Goal: Task Accomplishment & Management: Manage account settings

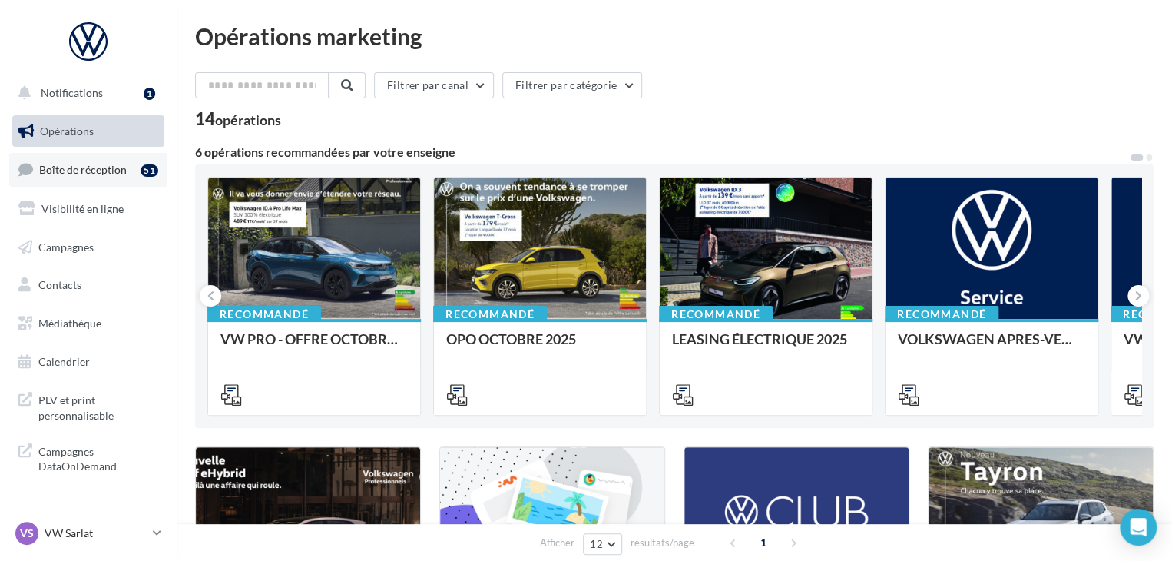
click at [115, 174] on span "Boîte de réception" at bounding box center [83, 169] width 88 height 13
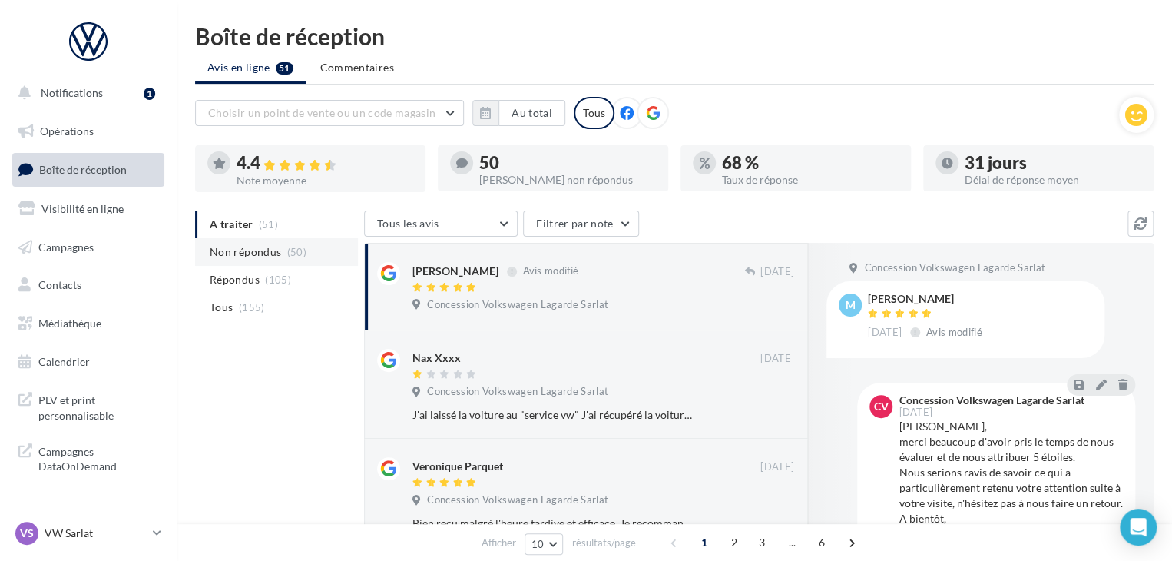
click at [253, 240] on li "Non répondus (50)" at bounding box center [276, 252] width 163 height 28
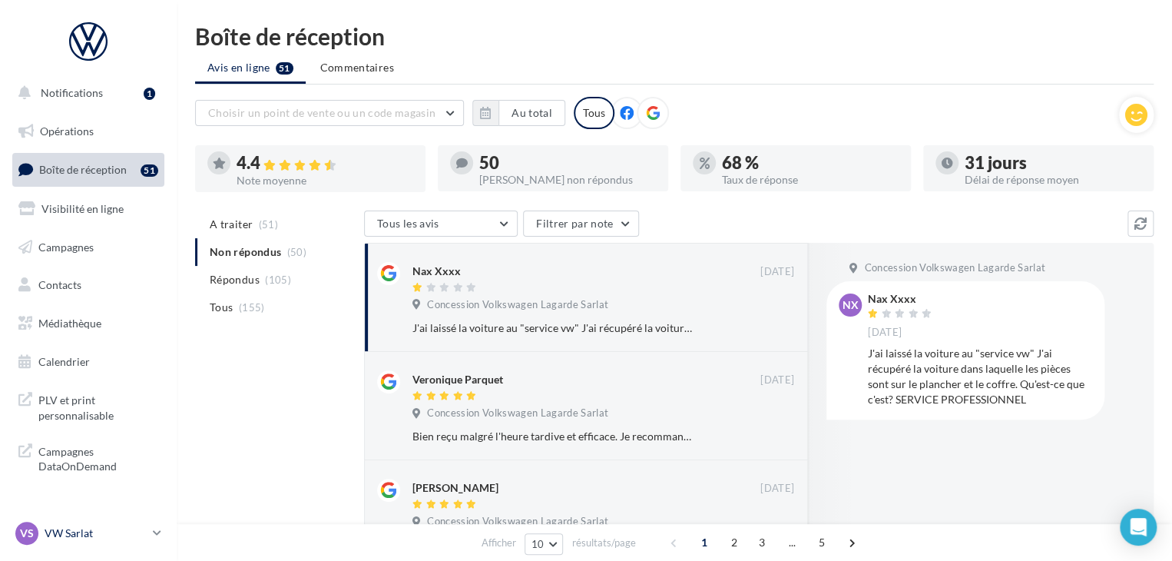
click at [106, 532] on p "VW Sarlat" at bounding box center [96, 532] width 102 height 15
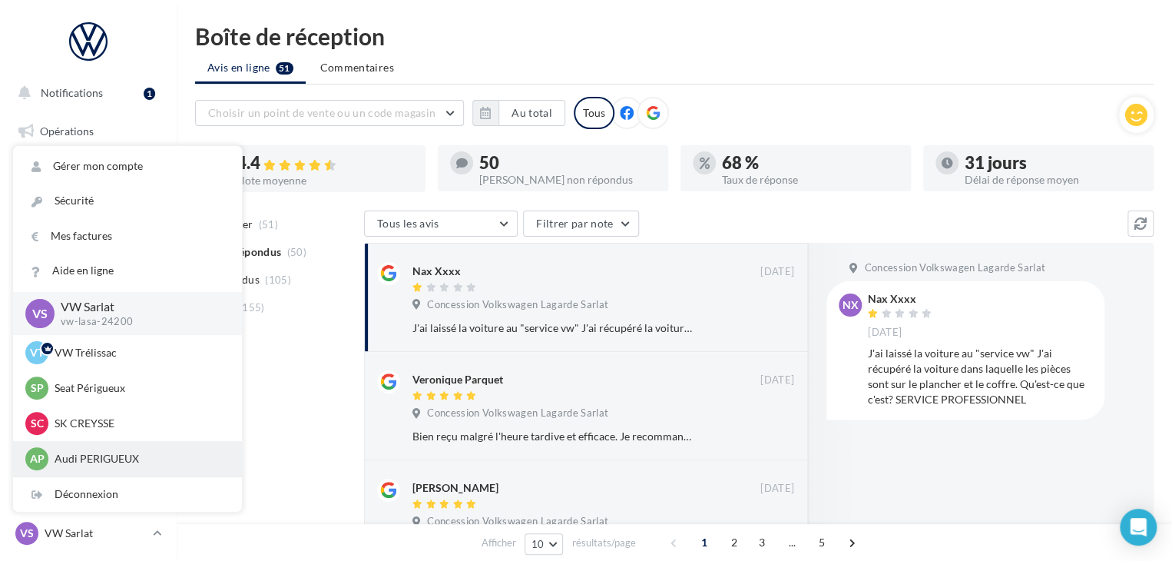
scroll to position [35, 0]
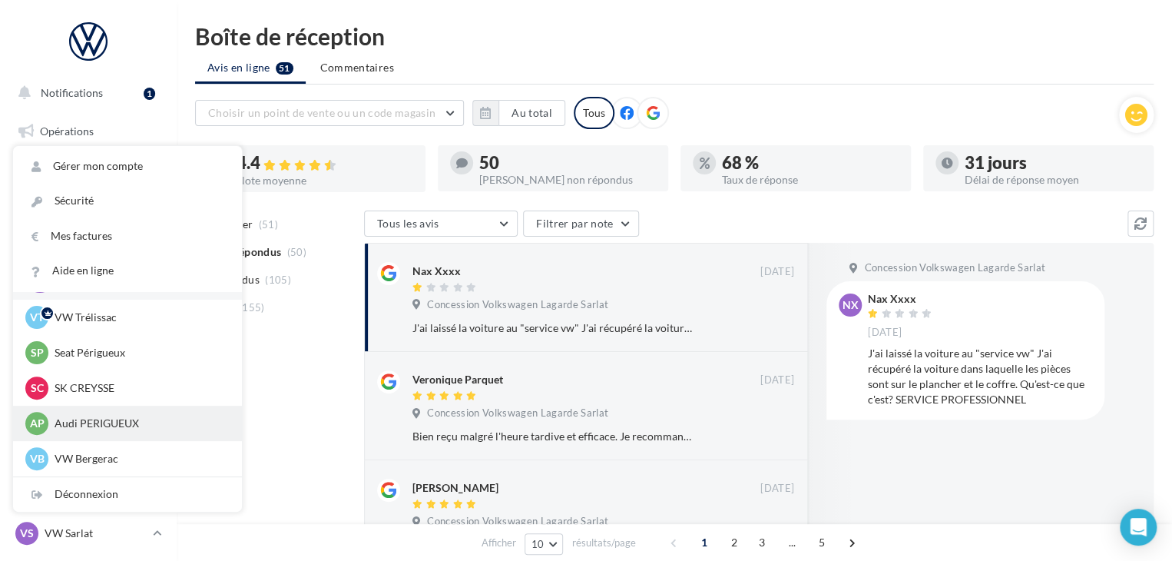
click at [131, 427] on p "Audi PERIGUEUX" at bounding box center [139, 423] width 169 height 15
